Goal: Check status

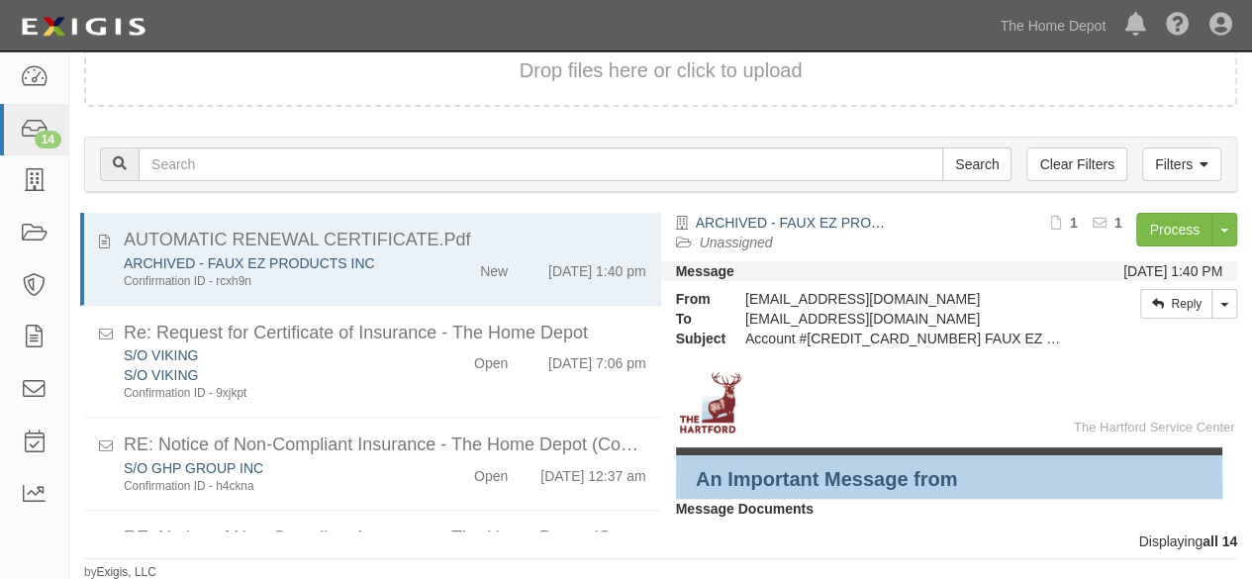
scroll to position [1021, 0]
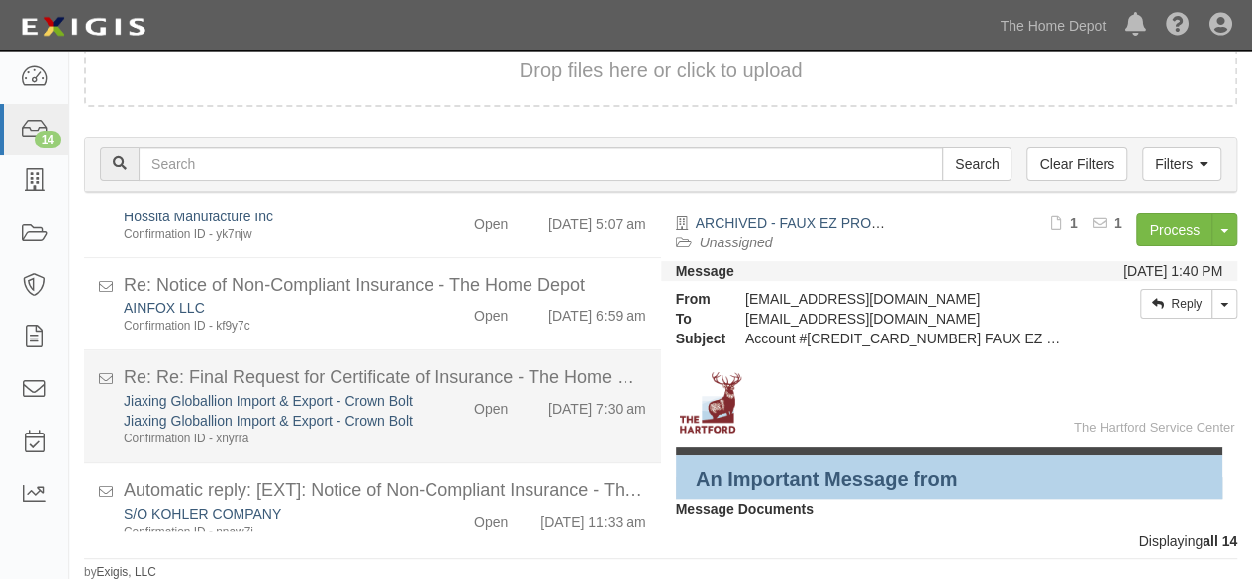
scroll to position [1021, 0]
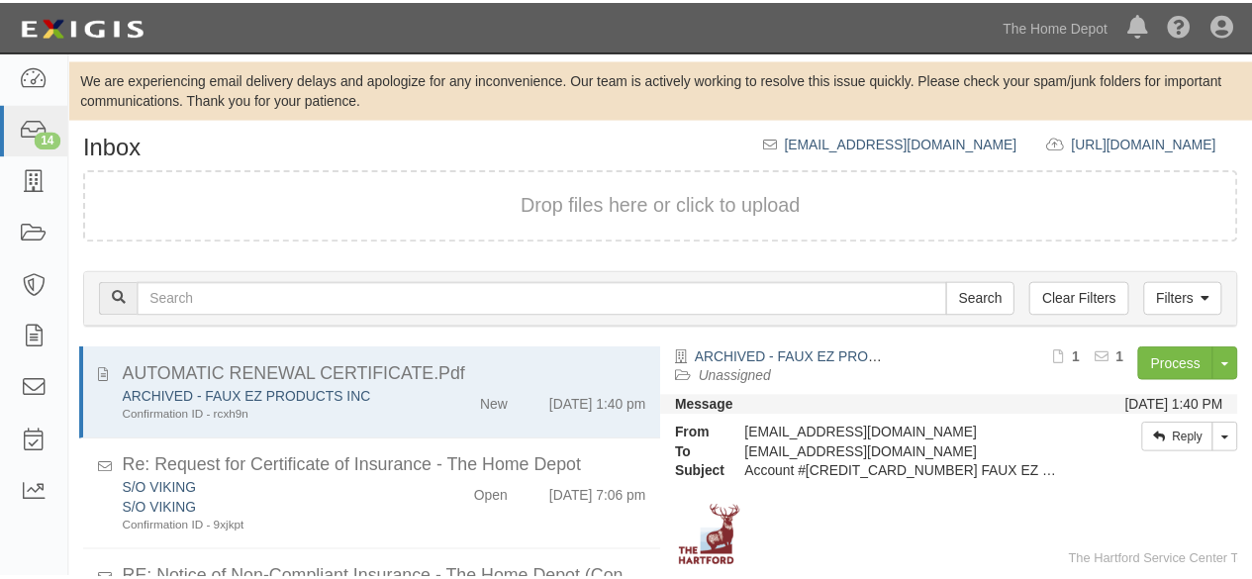
scroll to position [135, 0]
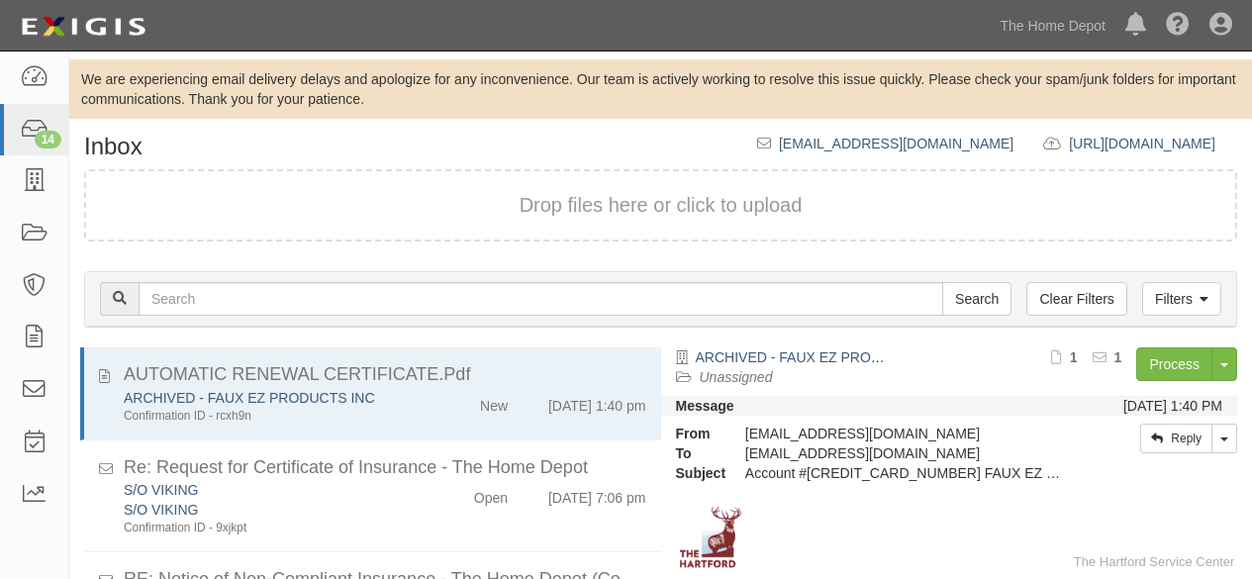
scroll to position [135, 0]
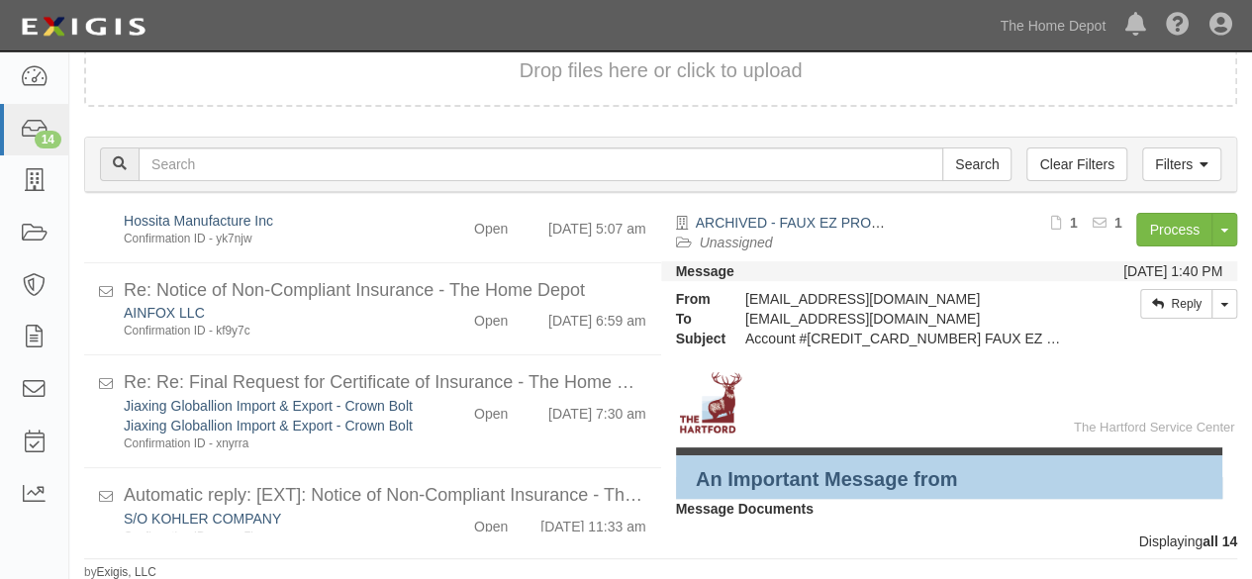
scroll to position [1021, 0]
